Goal: Answer question/provide support: Share knowledge or assist other users

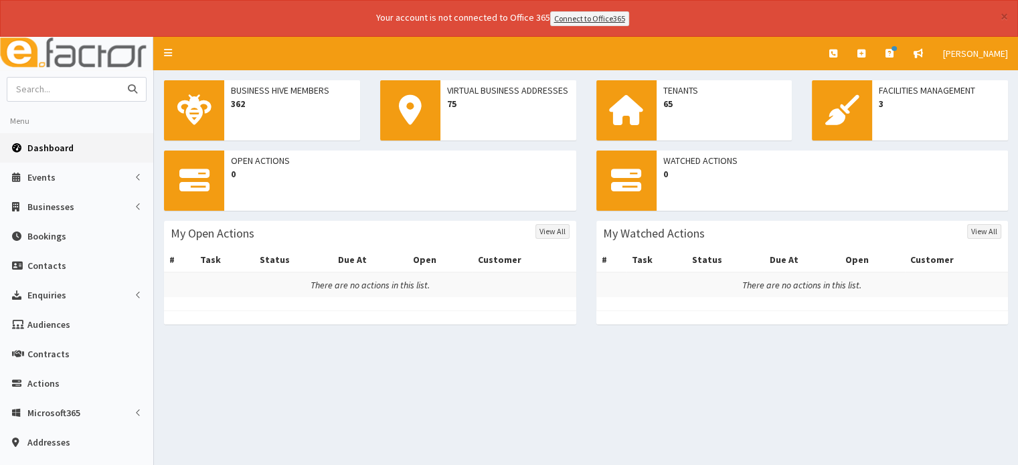
click at [46, 90] on input "text" at bounding box center [63, 89] width 112 height 23
type input "coolhand"
click at [131, 86] on icon "submit" at bounding box center [132, 88] width 9 height 9
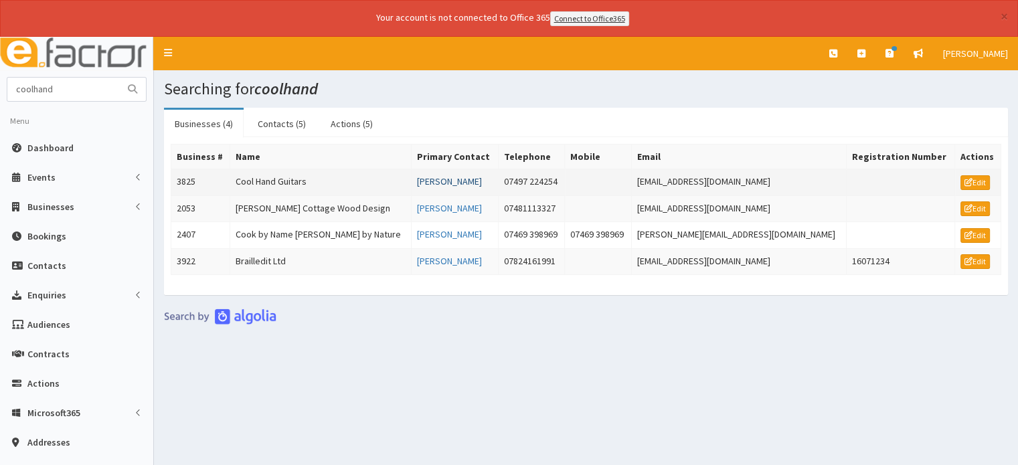
click at [433, 179] on link "[PERSON_NAME]" at bounding box center [449, 181] width 65 height 12
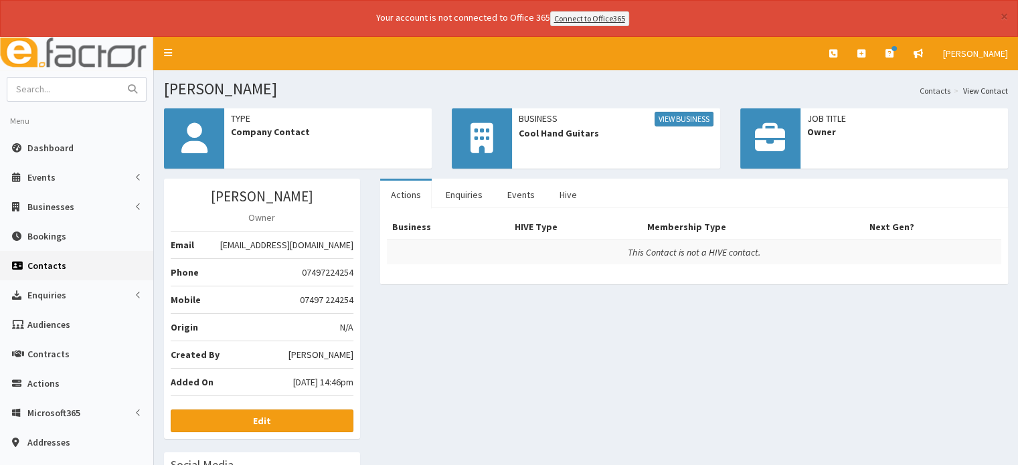
click at [400, 195] on link "Actions" at bounding box center [406, 195] width 52 height 28
click at [464, 194] on link "Enquiries" at bounding box center [464, 195] width 58 height 28
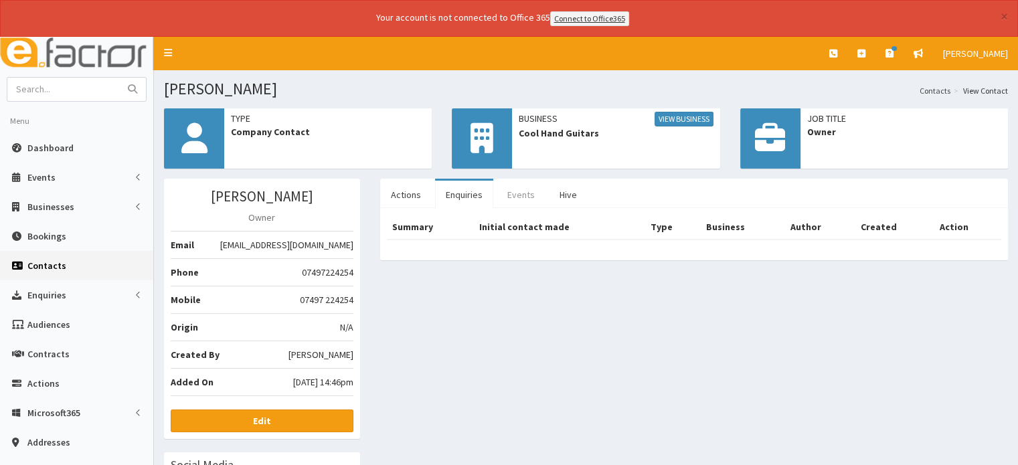
click at [520, 189] on link "Events" at bounding box center [521, 195] width 49 height 28
click at [566, 194] on link "Hive" at bounding box center [568, 195] width 39 height 28
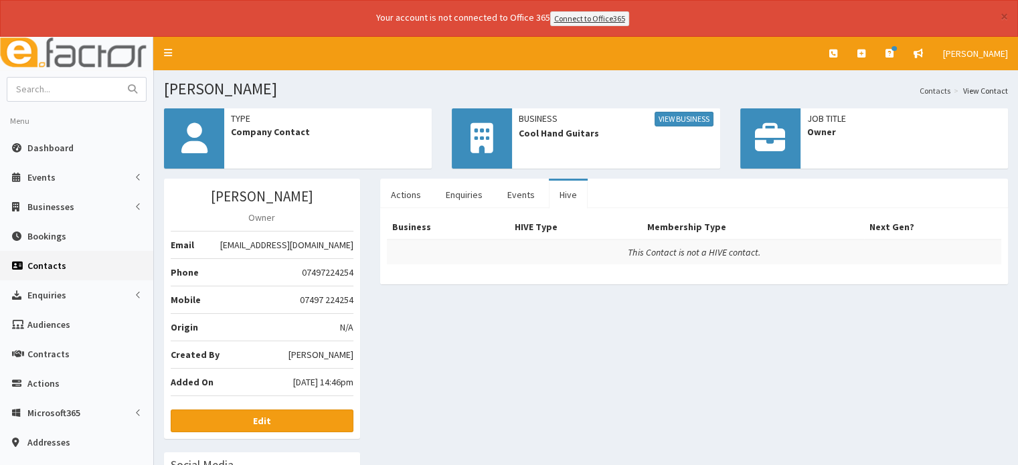
click at [611, 332] on div "Luke Tidswell Owner Email luke.nelincs@gmail.com Phone 07497224254 Mobile 07497…" at bounding box center [586, 394] width 864 height 430
click at [676, 117] on link "View Business" at bounding box center [684, 119] width 59 height 15
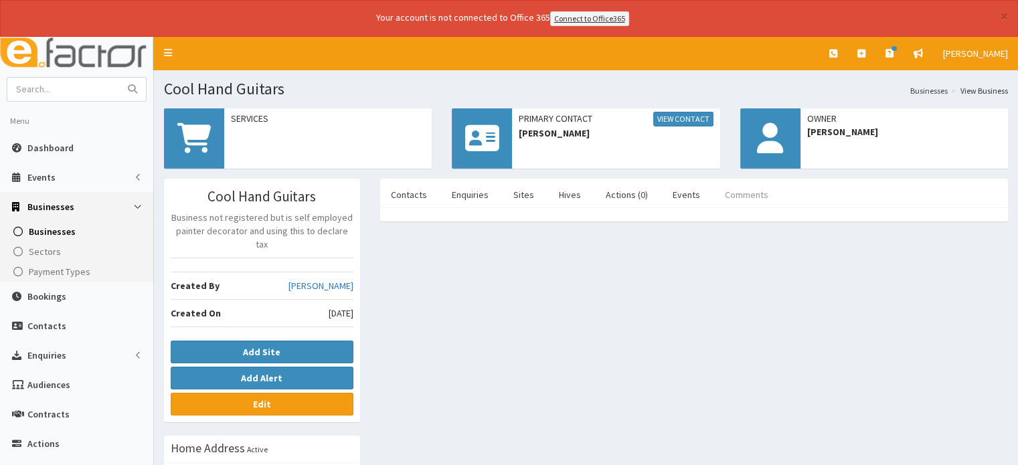
click at [732, 192] on link "Comments" at bounding box center [746, 195] width 65 height 28
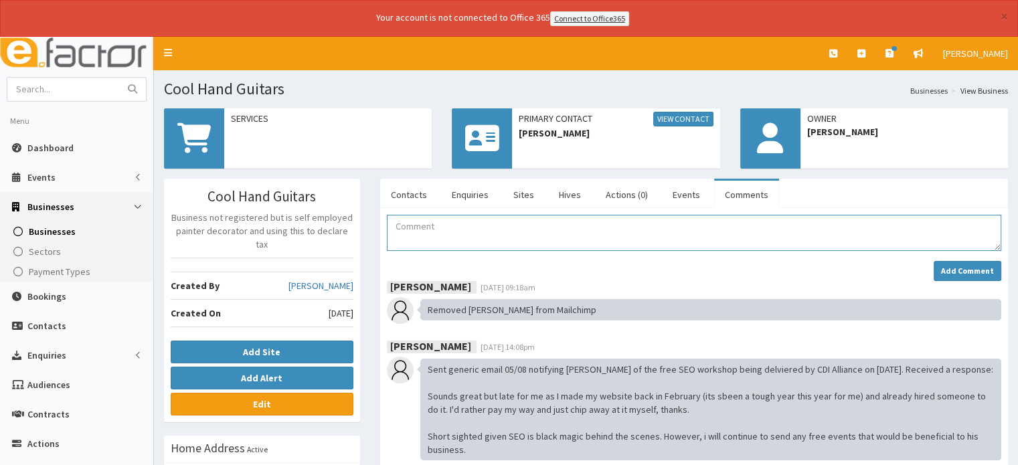
click at [410, 224] on textarea "Comment" at bounding box center [694, 233] width 615 height 36
click at [846, 222] on textarea "e amil sent to Luke, in response to accusations of funding large grants to Vape…" at bounding box center [694, 233] width 615 height 36
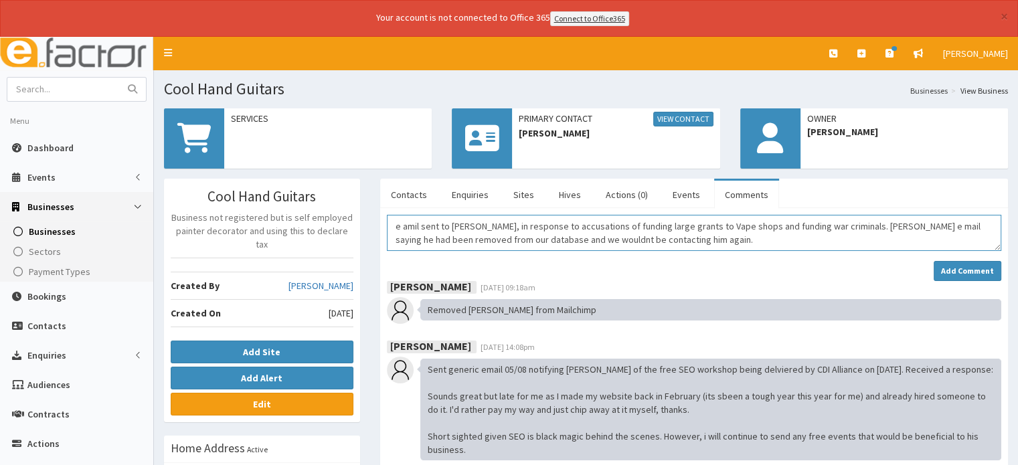
scroll to position [8, 0]
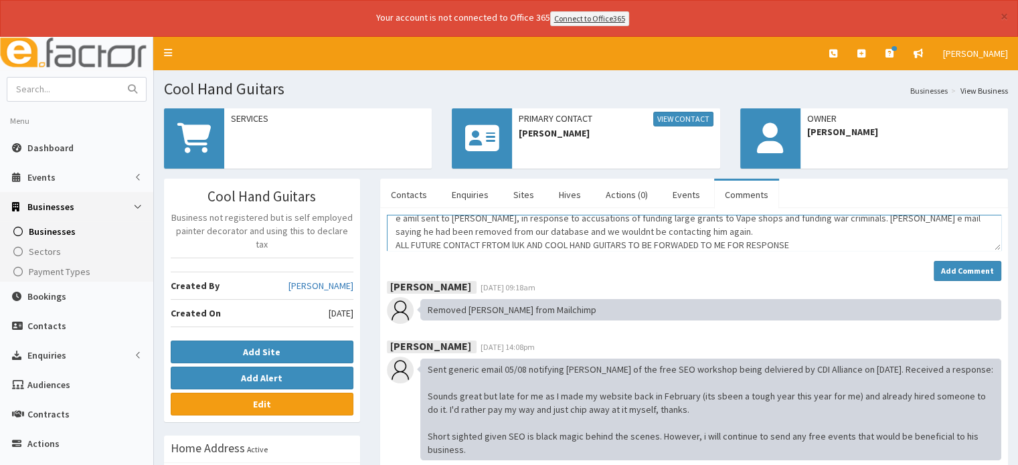
click at [516, 244] on textarea "e amil sent to Luke, in response to accusations of funding large grants to Vape…" at bounding box center [694, 233] width 615 height 36
click at [530, 242] on textarea "e amil sent to Luke, in response to accusations of funding large grants to Vape…" at bounding box center [694, 233] width 615 height 36
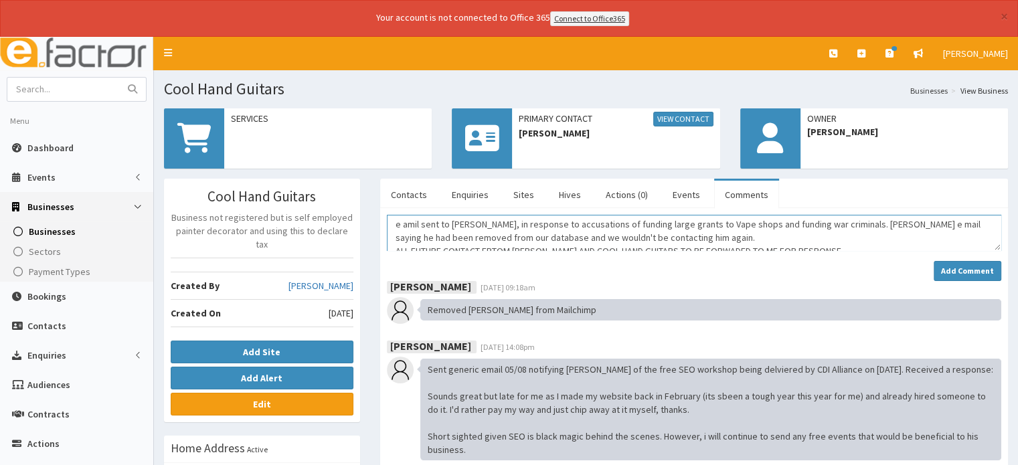
scroll to position [0, 0]
click at [419, 224] on textarea "e amil sent to Luke, in response to accusations of funding large grants to Vape…" at bounding box center [694, 233] width 615 height 36
click at [694, 242] on textarea "e MAIL sent to Luke, in response to accusations of funding large grants to Vape…" at bounding box center [694, 233] width 615 height 36
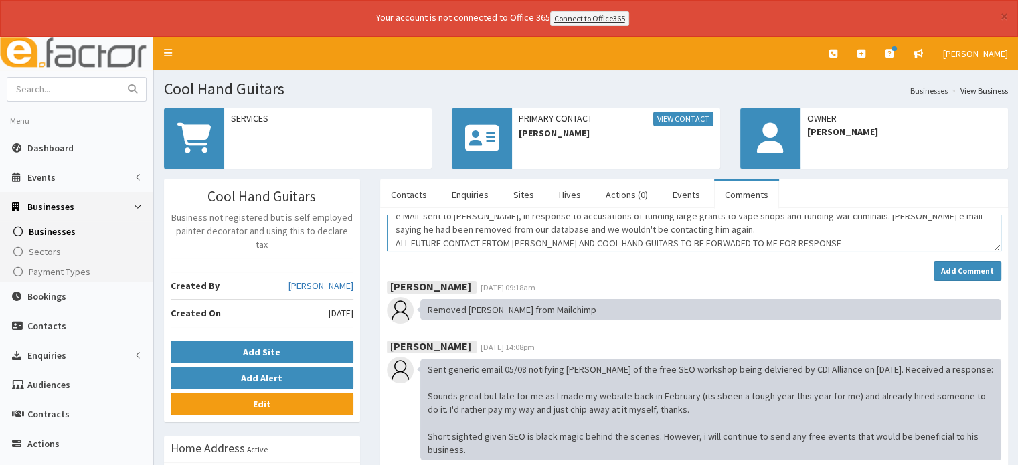
scroll to position [13, 0]
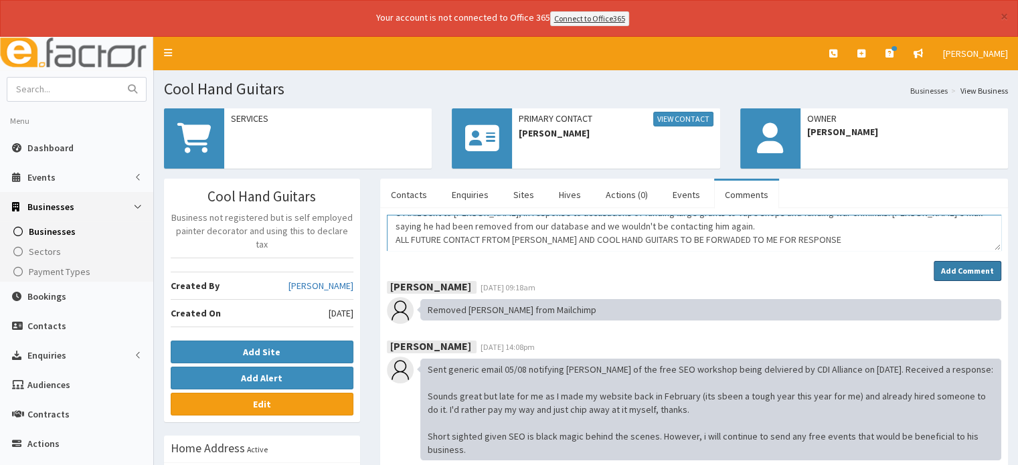
type textarea "e MAIL sent to Luke, in response to accusations of funding large grants to Vape…"
click at [953, 268] on strong "Add Comment" at bounding box center [967, 271] width 53 height 10
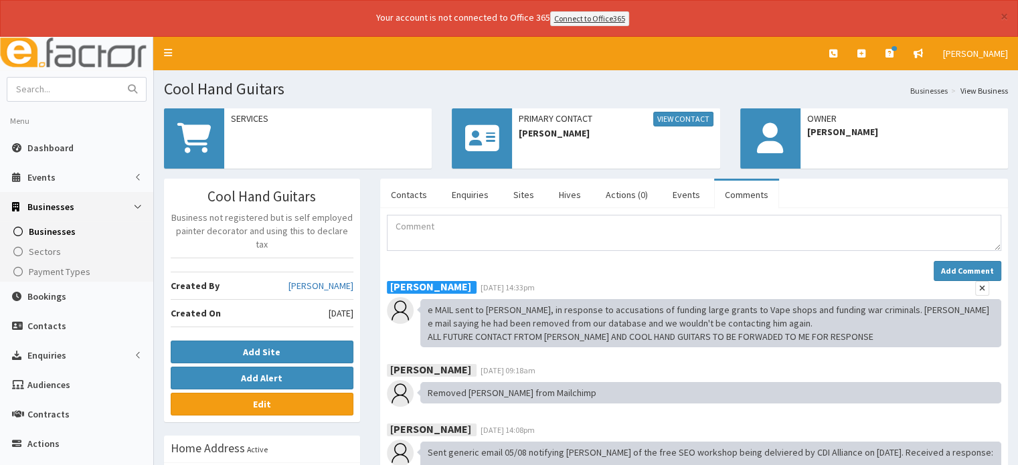
click at [801, 323] on div "e MAIL sent to Luke, in response to accusations of funding large grants to Vape…" at bounding box center [710, 323] width 581 height 48
drag, startPoint x: 810, startPoint y: 329, endPoint x: 838, endPoint y: 323, distance: 28.1
click at [813, 329] on div "e MAIL sent to Luke, in response to accusations of funding large grants to Vape…" at bounding box center [710, 323] width 581 height 48
click at [929, 321] on div "e MAIL sent to Luke, in response to accusations of funding large grants to Vape…" at bounding box center [710, 323] width 581 height 48
drag, startPoint x: 858, startPoint y: 323, endPoint x: 524, endPoint y: 309, distance: 333.8
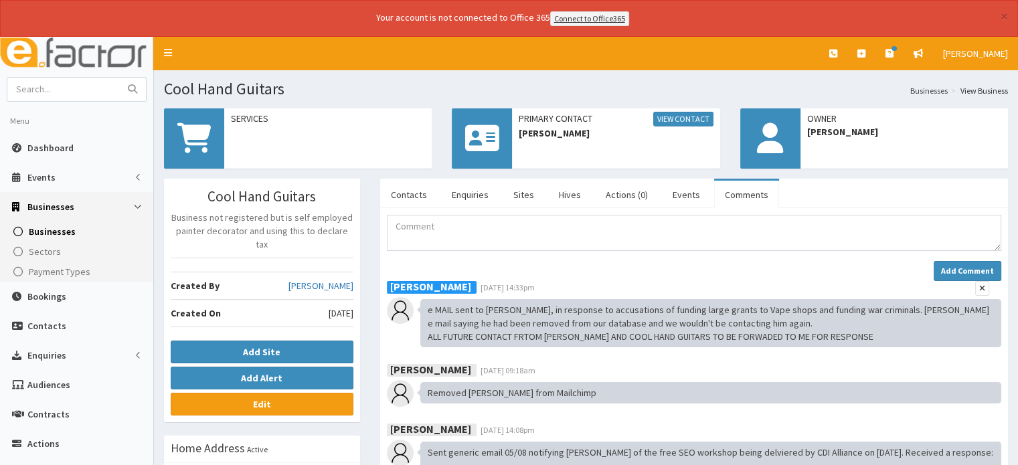
click at [526, 311] on div "e MAIL sent to Luke, in response to accusations of funding large grants to Vape…" at bounding box center [710, 323] width 581 height 48
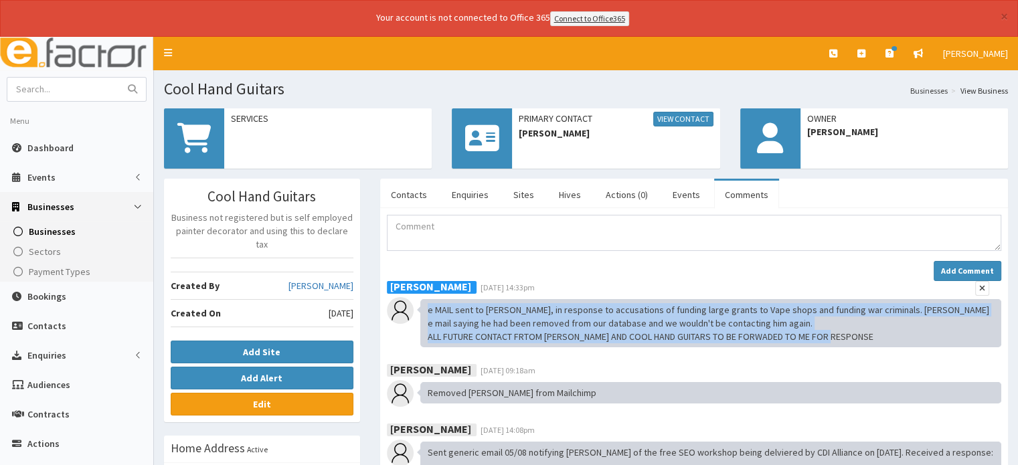
drag, startPoint x: 428, startPoint y: 309, endPoint x: 836, endPoint y: 341, distance: 409.0
click at [836, 341] on div "e MAIL sent to Luke, in response to accusations of funding large grants to Vape…" at bounding box center [710, 323] width 581 height 48
copy div "e MAIL sent to Luke, in response to accusations of funding large grants to Vape…"
click at [980, 285] on icon "button" at bounding box center [983, 289] width 6 height 8
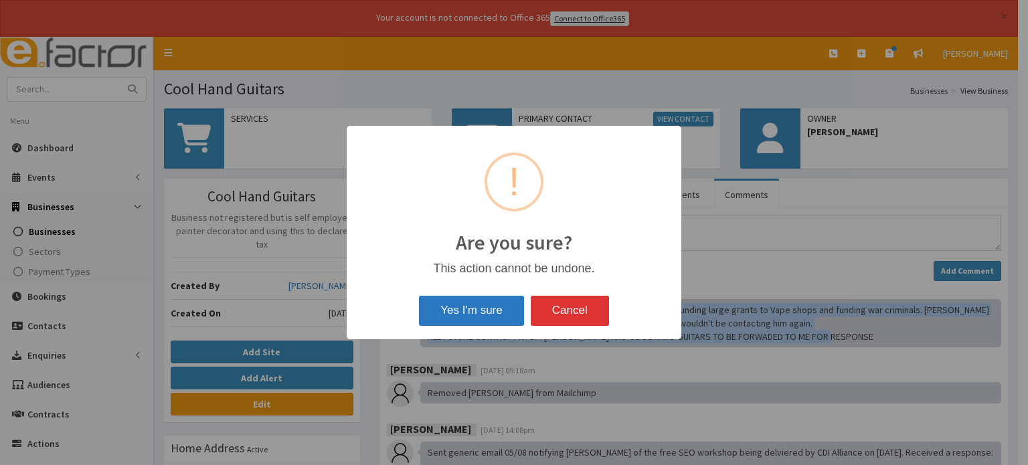
click at [453, 308] on button "Yes I'm sure" at bounding box center [471, 310] width 104 height 29
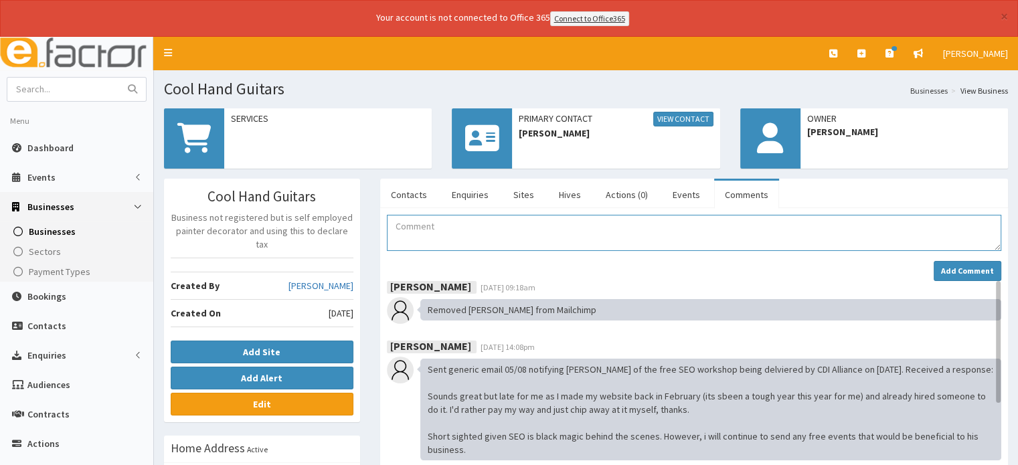
click at [420, 229] on textarea "Comment" at bounding box center [694, 233] width 615 height 36
paste textarea "e MAIL sent to Luke, in response to accusations of funding large grants to Vape…"
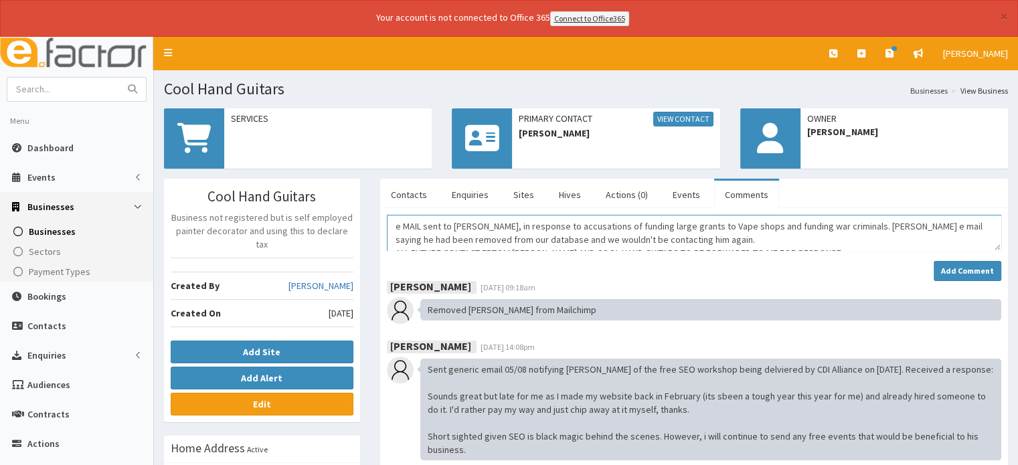
scroll to position [8, 0]
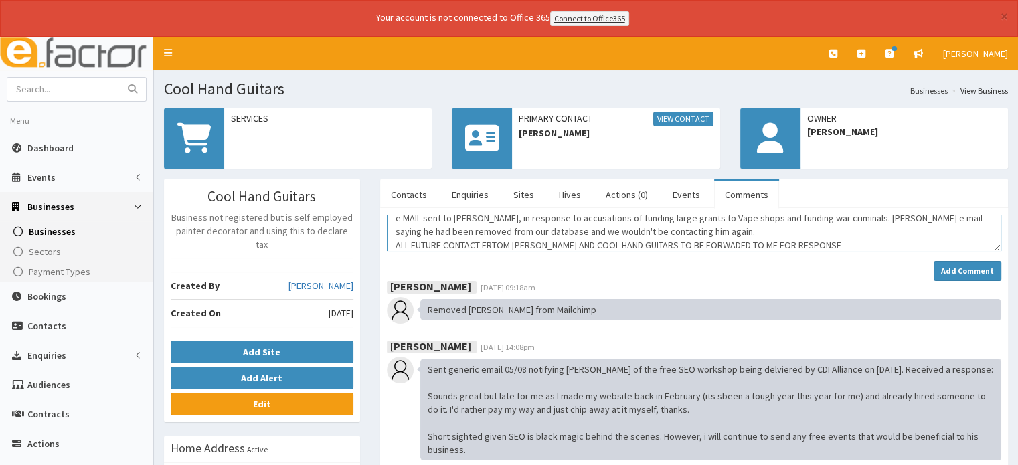
click at [499, 242] on textarea "e MAIL sent to Luke, in response to accusations of funding large grants to Vape…" at bounding box center [694, 233] width 615 height 36
click at [691, 243] on textarea "e MAIL sent to Luke, in response to accusations of funding large grants to Vape…" at bounding box center [694, 233] width 615 height 36
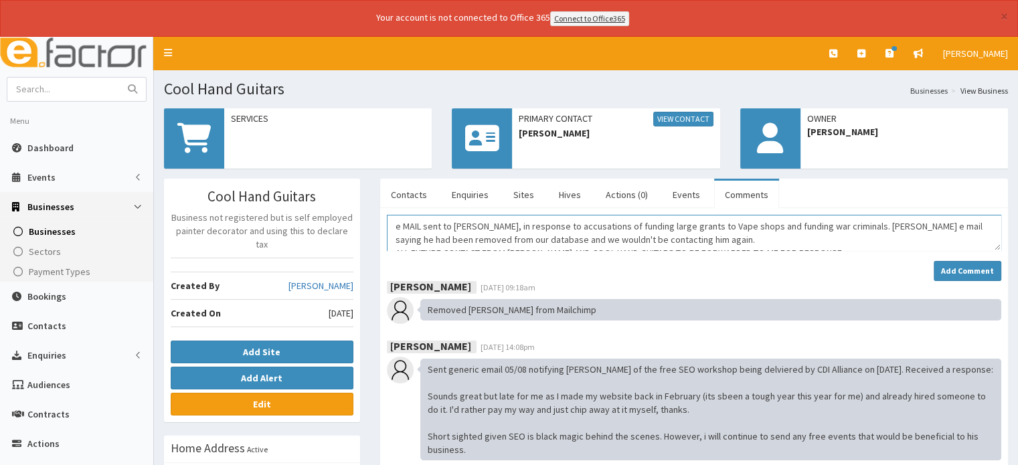
click at [418, 227] on textarea "e MAIL sent to Luke, in response to accusations of funding large grants to Vape…" at bounding box center [694, 233] width 615 height 36
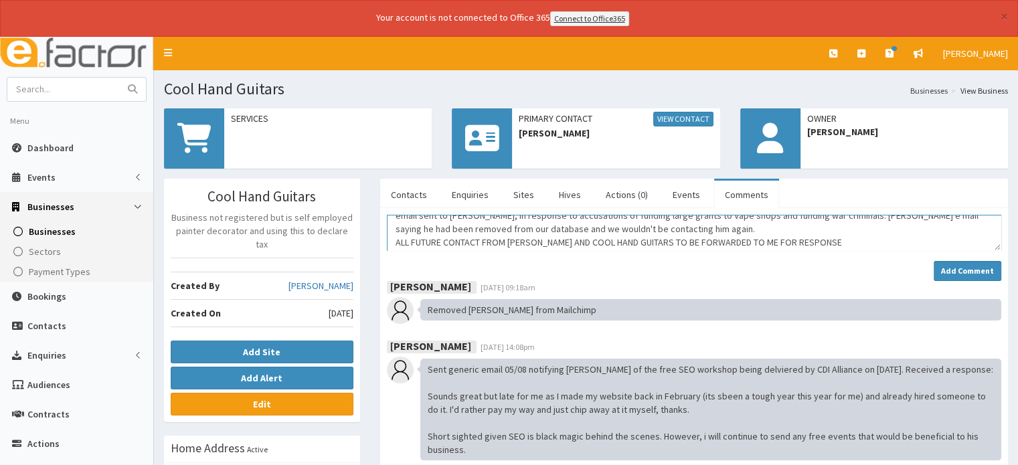
scroll to position [13, 0]
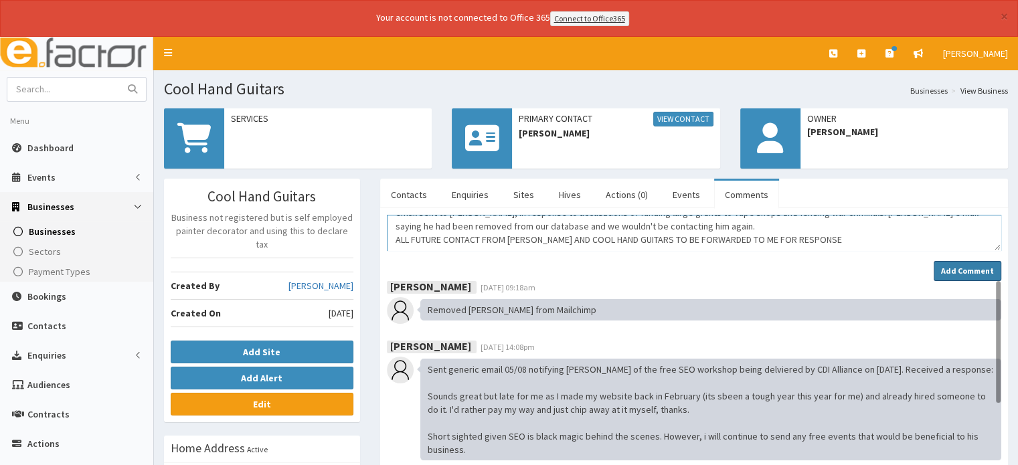
type textarea "email sent to Luke, in response to accusations of funding large grants to Vape …"
click at [972, 272] on strong "Add Comment" at bounding box center [967, 271] width 53 height 10
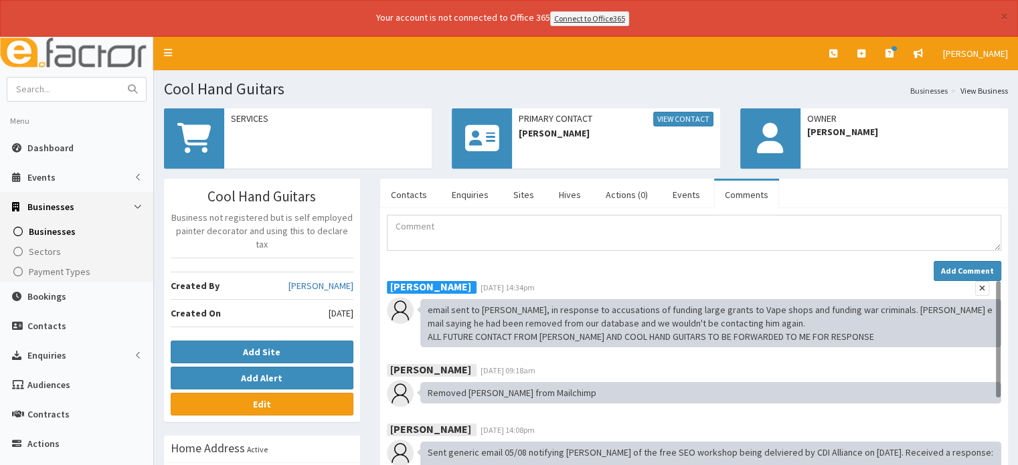
drag, startPoint x: 587, startPoint y: 285, endPoint x: 609, endPoint y: 272, distance: 25.5
click at [587, 283] on div "Mark Webb 17th Sep 2025 14:34pm" at bounding box center [694, 288] width 615 height 15
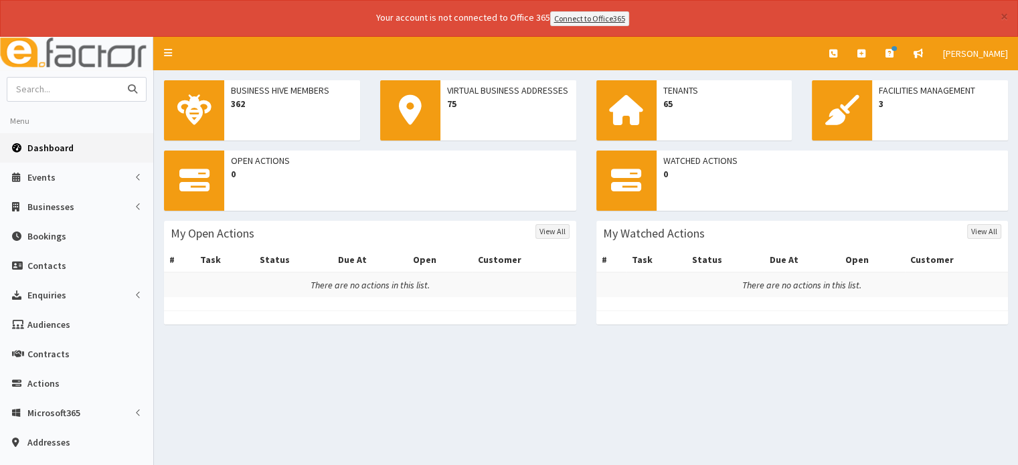
click at [54, 85] on input "text" at bounding box center [63, 89] width 112 height 23
type input "coolhand"
click at [135, 87] on icon "submit" at bounding box center [132, 88] width 9 height 9
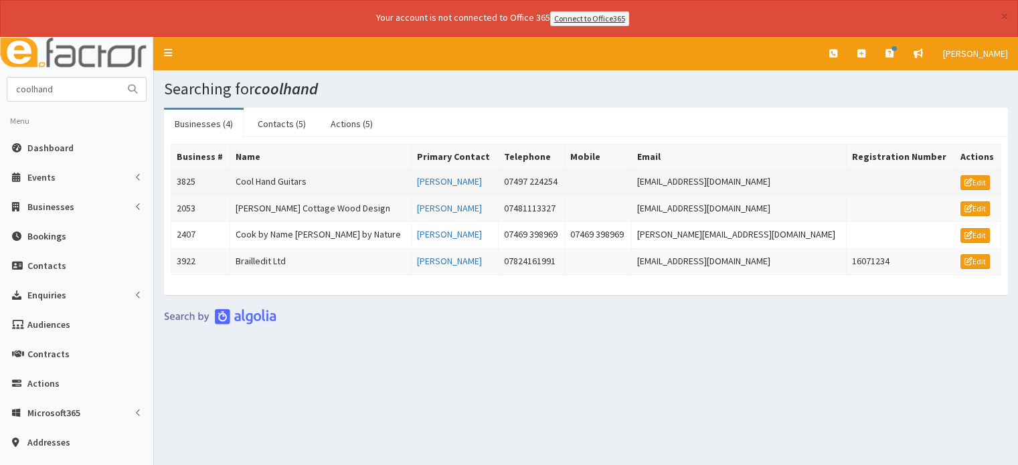
click at [279, 177] on td "Cool Hand Guitars" at bounding box center [320, 182] width 181 height 27
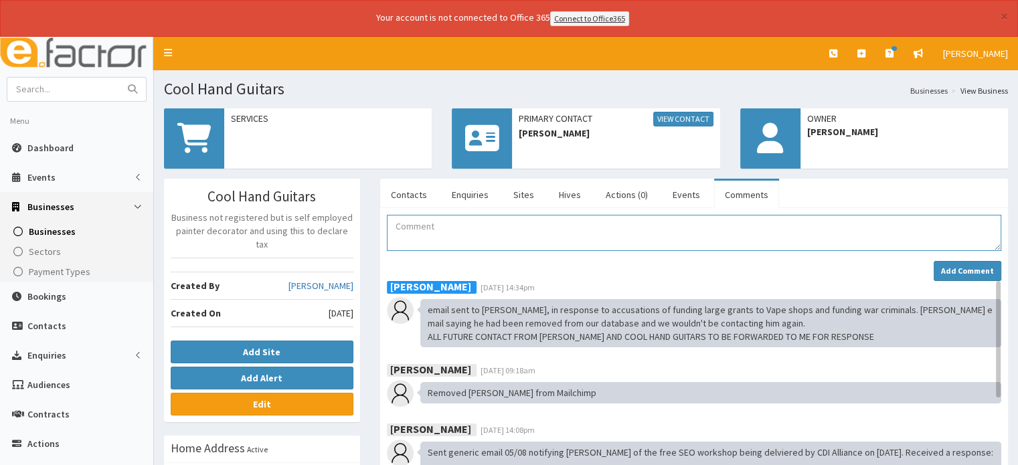
click at [413, 226] on textarea "Comment" at bounding box center [694, 233] width 615 height 36
paste textarea "Yes you have offered buisiness support in a number of ways but there are huge g…"
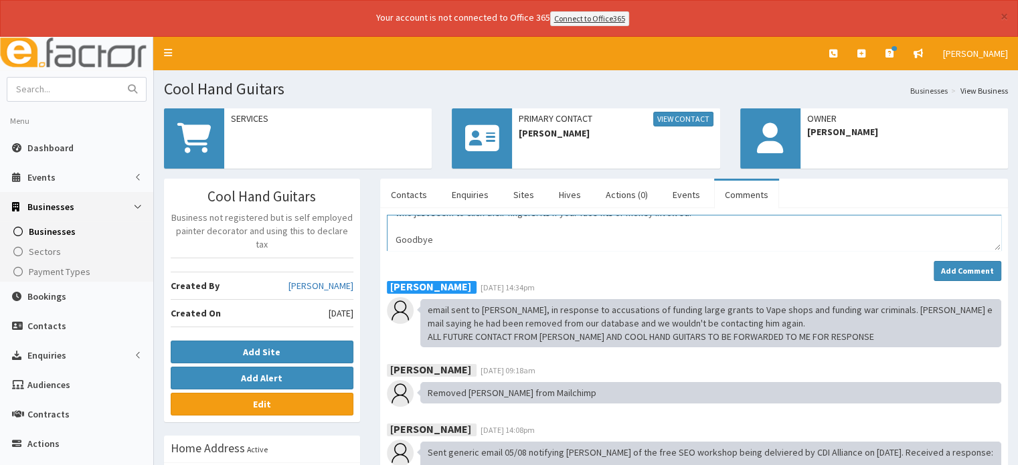
scroll to position [54, 0]
click at [396, 240] on textarea "Final response from [PERSON_NAME] - Yes you have offered business support in a …" at bounding box center [694, 233] width 615 height 36
click at [394, 236] on textarea "Final response from [PERSON_NAME] - Yes you have offered business support in a …" at bounding box center [694, 233] width 615 height 36
click at [498, 236] on textarea "Final response from [PERSON_NAME] - Yes you have offered business support in a …" at bounding box center [694, 233] width 615 height 36
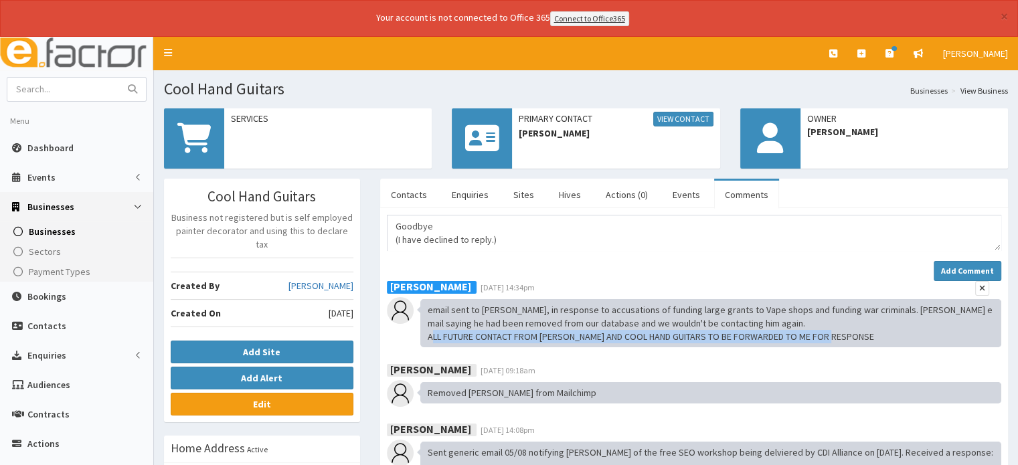
drag, startPoint x: 429, startPoint y: 335, endPoint x: 832, endPoint y: 338, distance: 403.1
click at [832, 338] on div "email sent to [PERSON_NAME], in response to accusations of funding large grants…" at bounding box center [710, 323] width 581 height 48
copy div "ALL FUTURE CONTACT FROM [PERSON_NAME] AND COOL HAND GUITARS TO BE FORWARDED TO …"
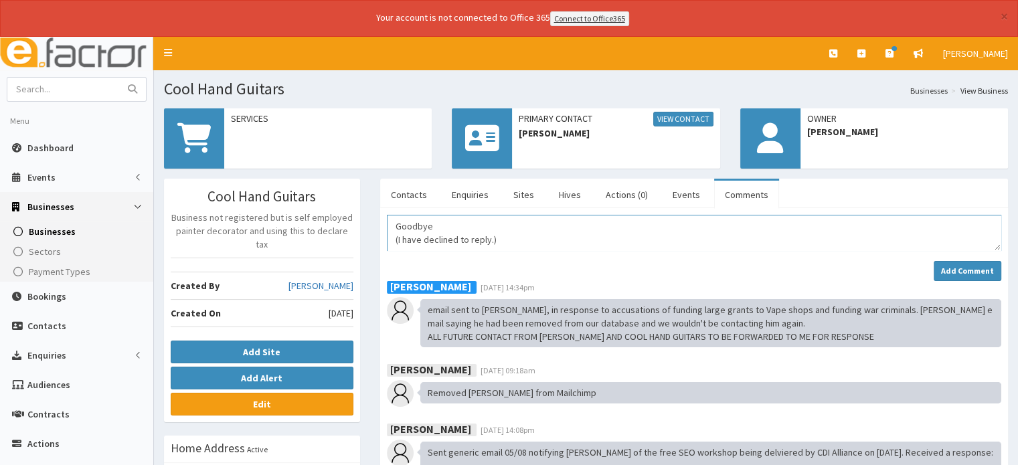
click at [536, 236] on textarea "Final response from [PERSON_NAME] - Yes you have offered business support in a …" at bounding box center [694, 233] width 615 height 36
paste textarea "ALL FUTURE CONTACT FROM [PERSON_NAME] AND COOL HAND GUITARS TO BE FORWARDED TO …"
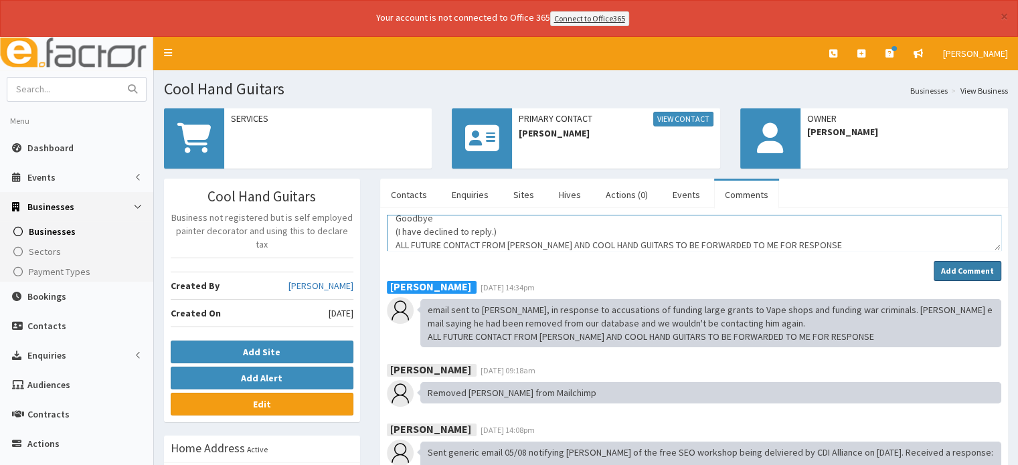
type textarea "Final response from [PERSON_NAME] - Yes you have offered business support in a …"
click at [967, 267] on strong "Add Comment" at bounding box center [967, 271] width 53 height 10
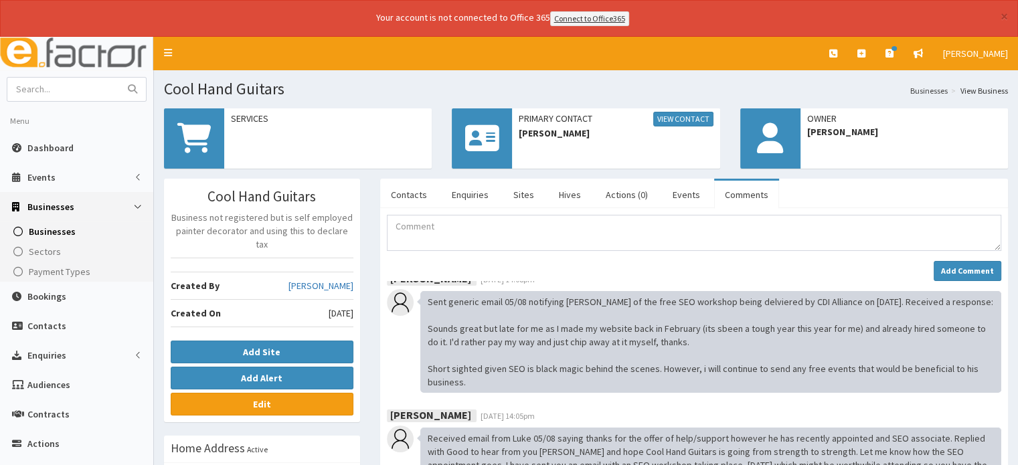
scroll to position [0, 0]
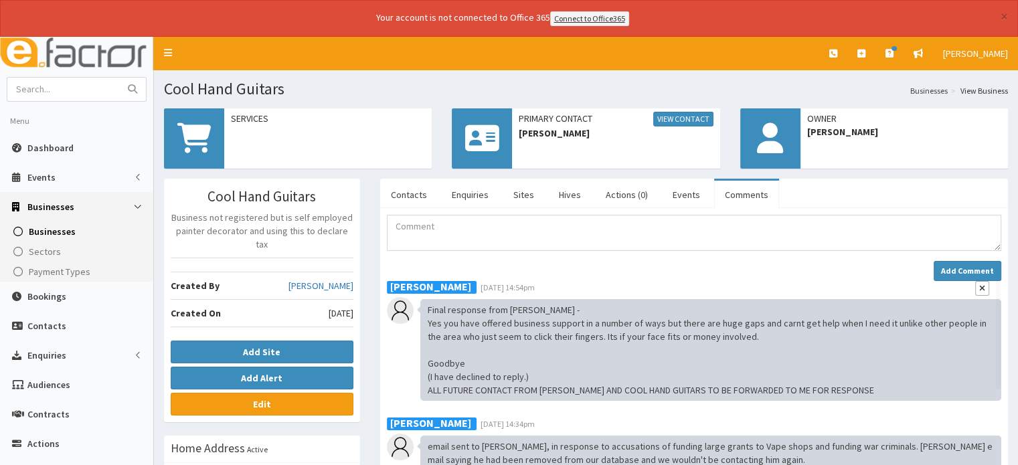
click at [985, 285] on icon "button" at bounding box center [983, 289] width 6 height 8
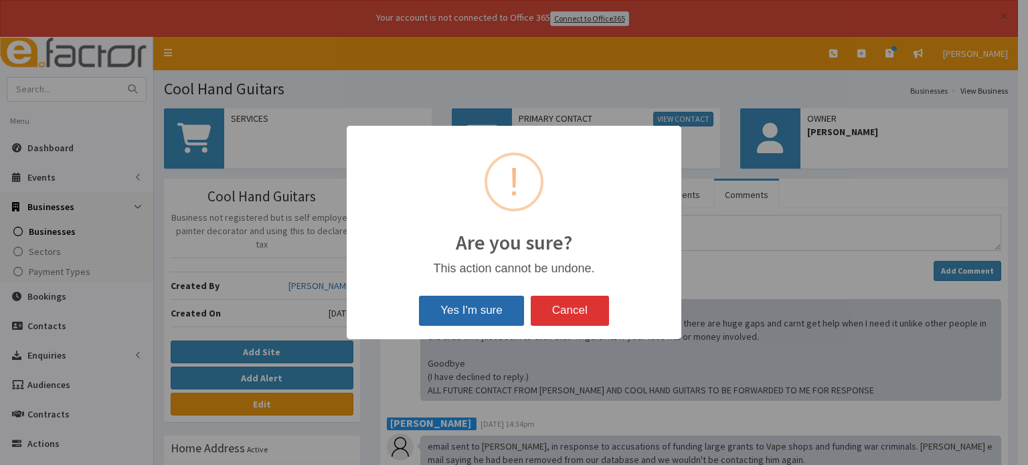
click at [483, 307] on button "Yes I'm sure" at bounding box center [471, 310] width 104 height 29
